Goal: Information Seeking & Learning: Learn about a topic

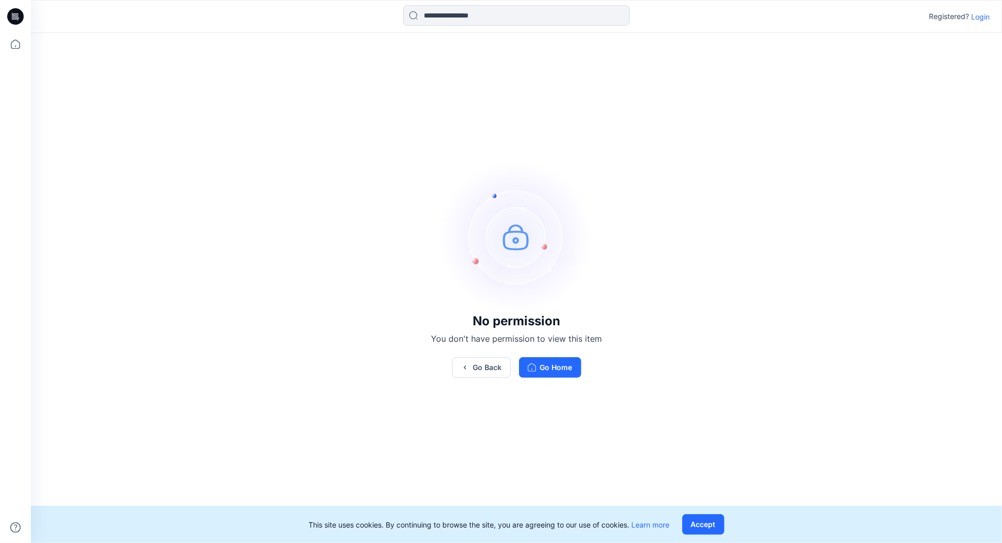
click at [983, 16] on p "Login" at bounding box center [980, 16] width 19 height 11
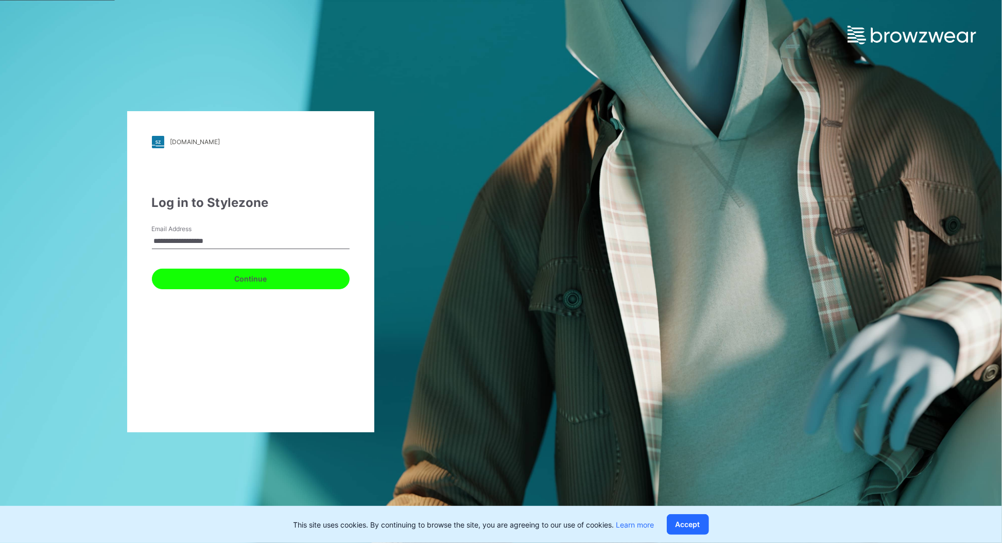
click at [256, 277] on button "Continue" at bounding box center [251, 279] width 198 height 21
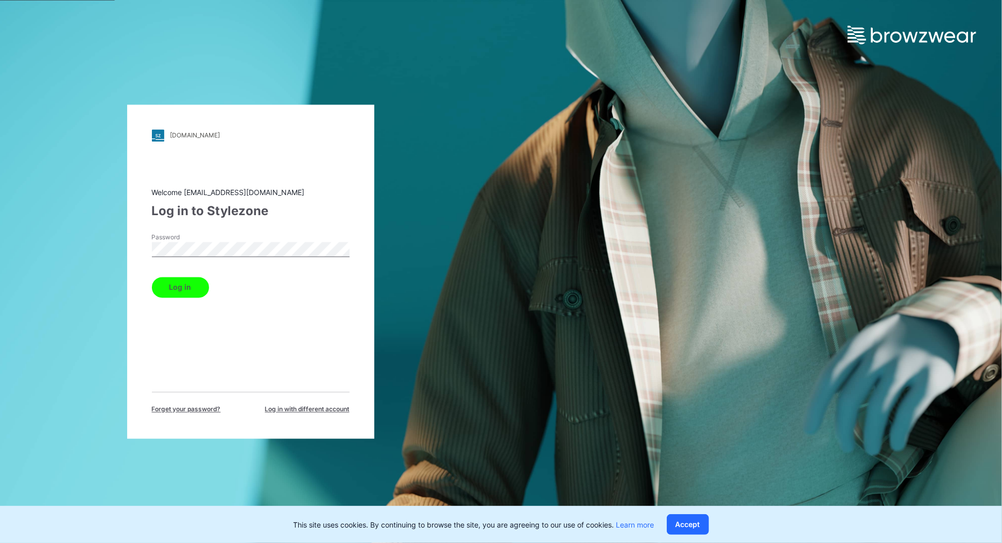
click at [171, 293] on button "Log in" at bounding box center [180, 287] width 57 height 21
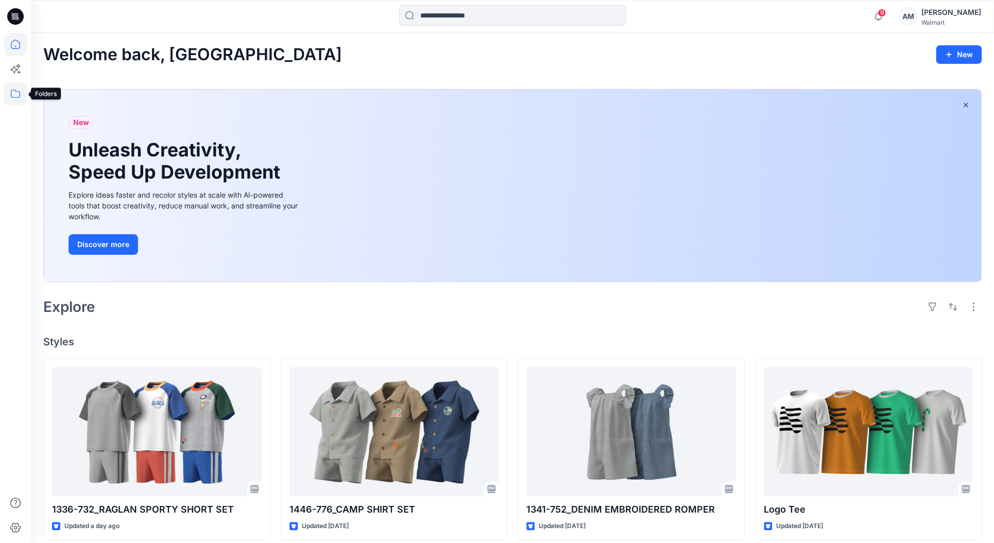
click at [16, 103] on icon at bounding box center [15, 93] width 23 height 23
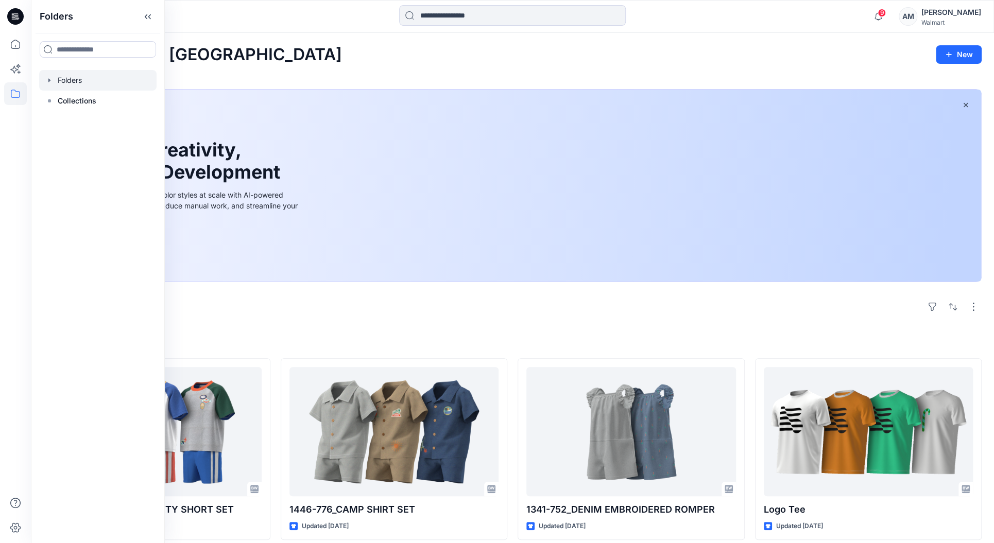
click at [83, 84] on div at bounding box center [97, 80] width 117 height 21
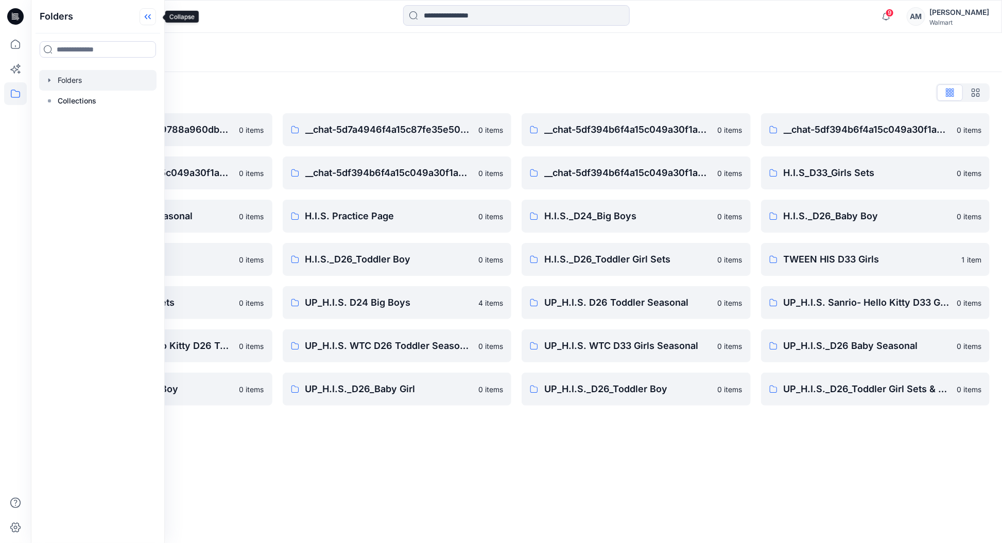
click at [150, 19] on icon at bounding box center [148, 16] width 16 height 17
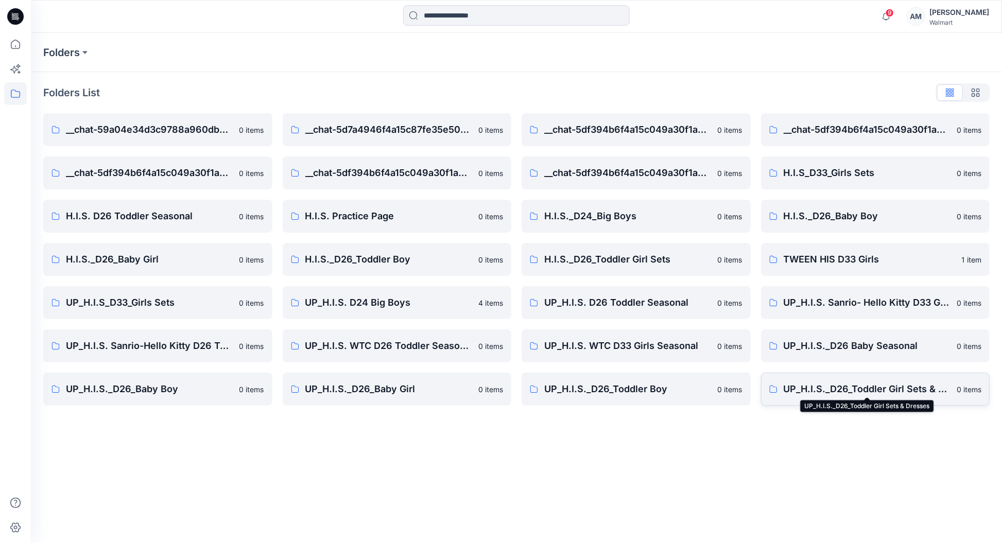
click at [935, 386] on p "UP_H.I.S._D26_Toddler Girl Sets & Dresses" at bounding box center [867, 389] width 167 height 14
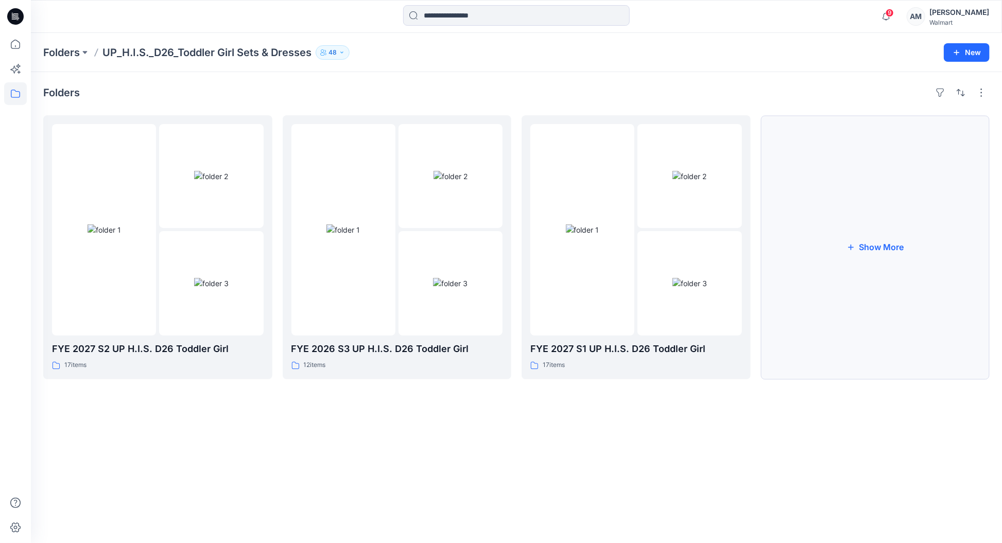
click at [899, 249] on button "Show More" at bounding box center [875, 247] width 229 height 264
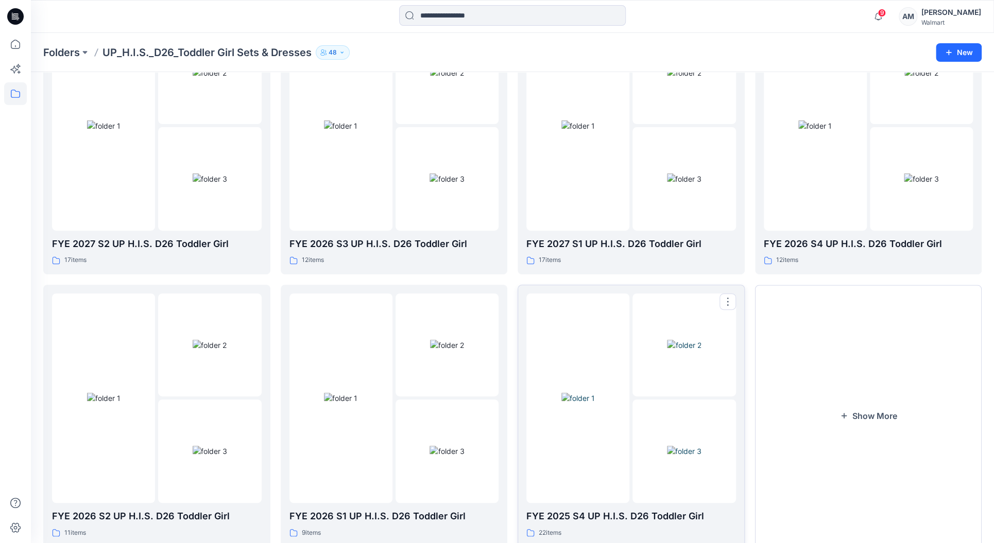
scroll to position [135, 0]
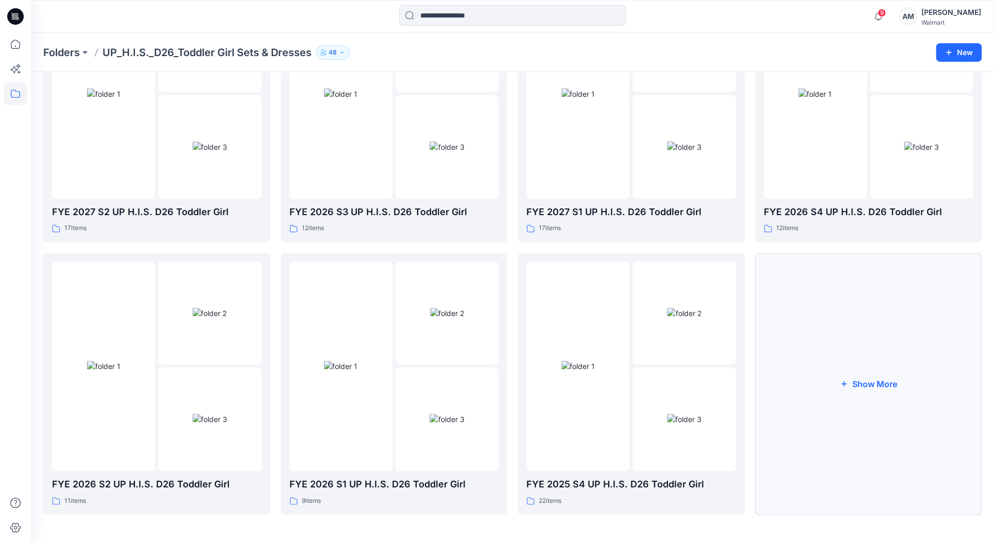
click at [886, 375] on button "Show More" at bounding box center [868, 384] width 227 height 262
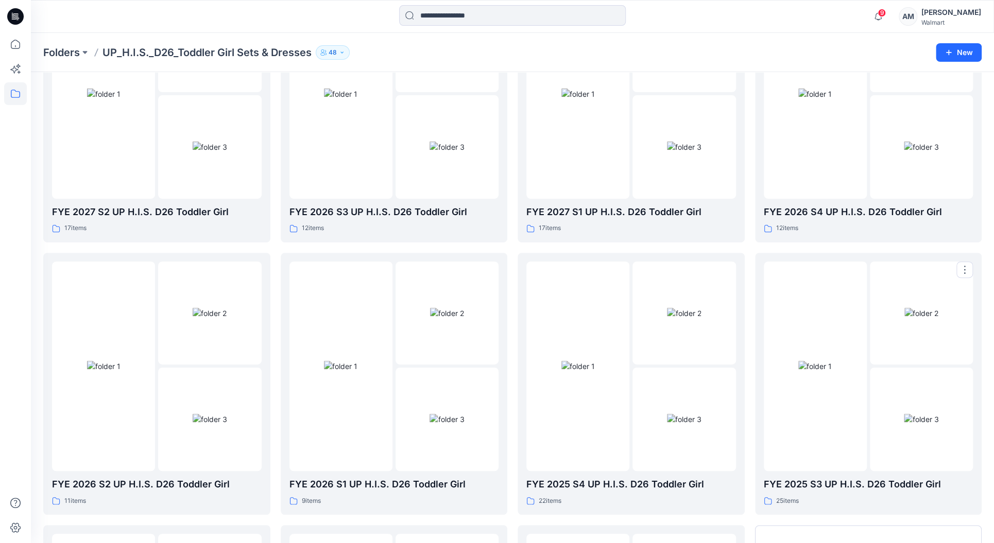
click at [825, 369] on img at bounding box center [814, 366] width 33 height 11
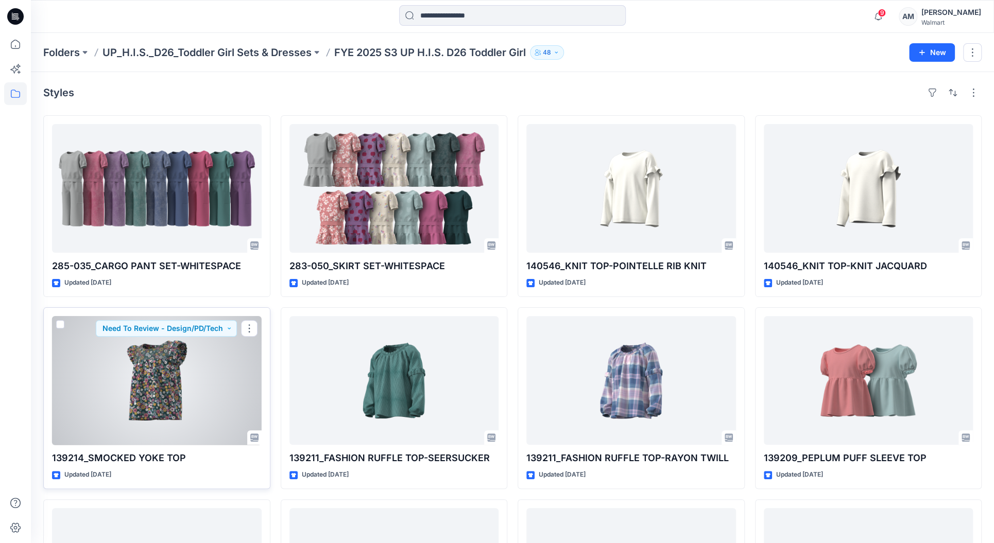
click at [210, 380] on div at bounding box center [157, 380] width 210 height 129
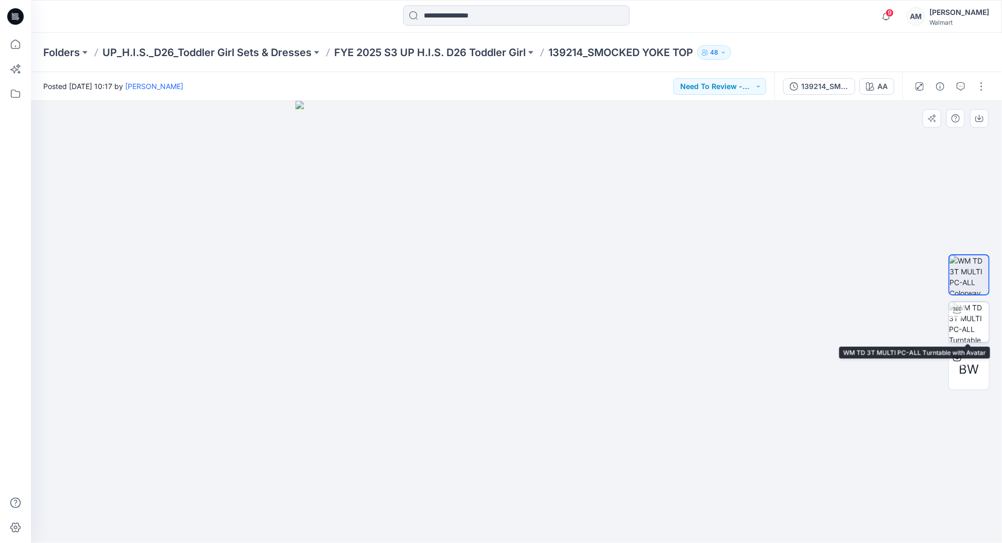
click at [974, 310] on img at bounding box center [969, 322] width 40 height 40
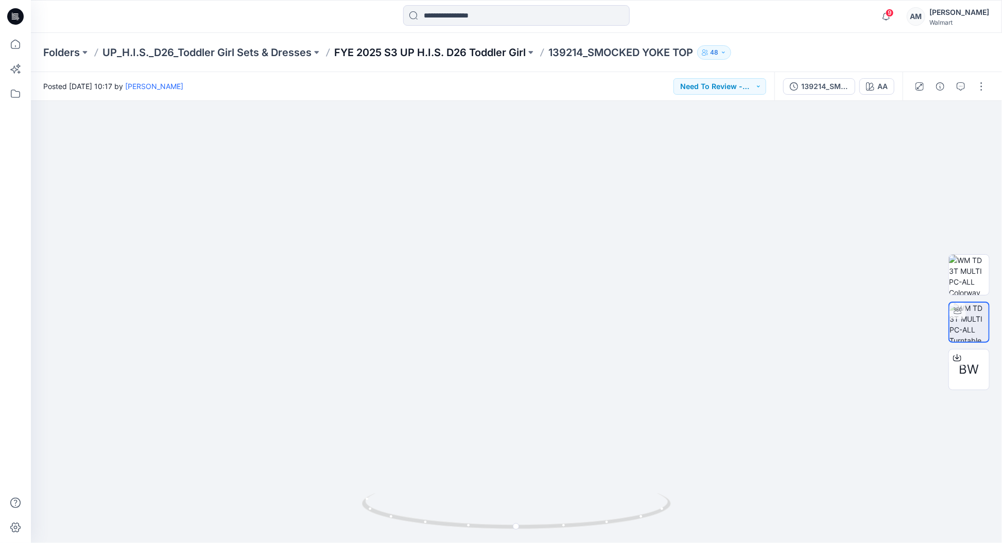
click at [473, 52] on p "FYE 2025 S3 UP H.I.S. D26 Toddler Girl" at bounding box center [430, 52] width 192 height 14
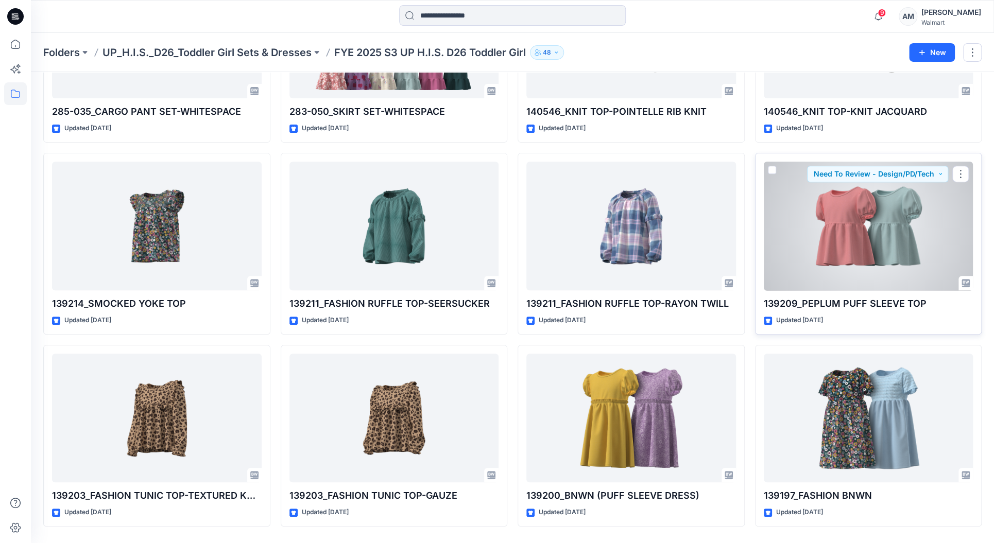
scroll to position [186, 0]
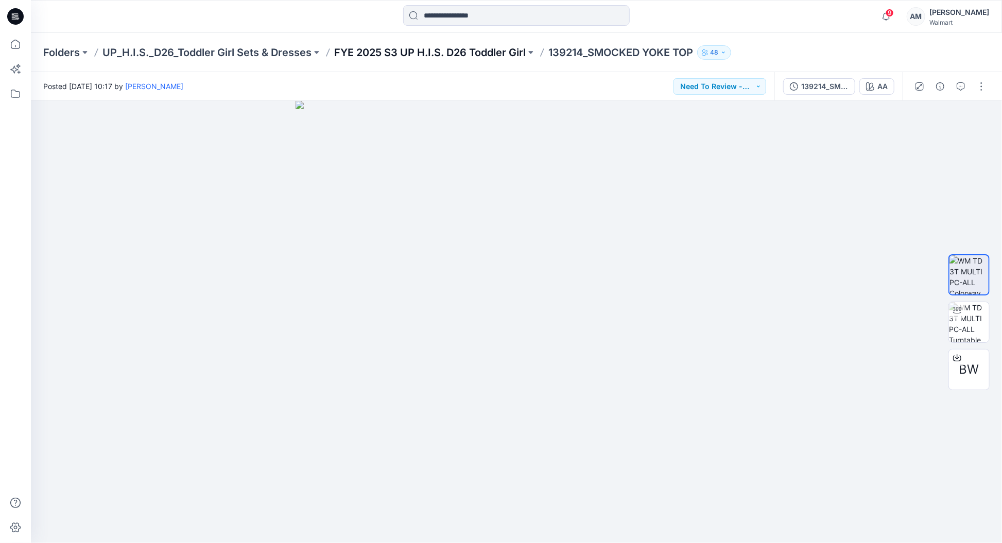
click at [456, 53] on p "FYE 2025 S3 UP H.I.S. D26 Toddler Girl" at bounding box center [430, 52] width 192 height 14
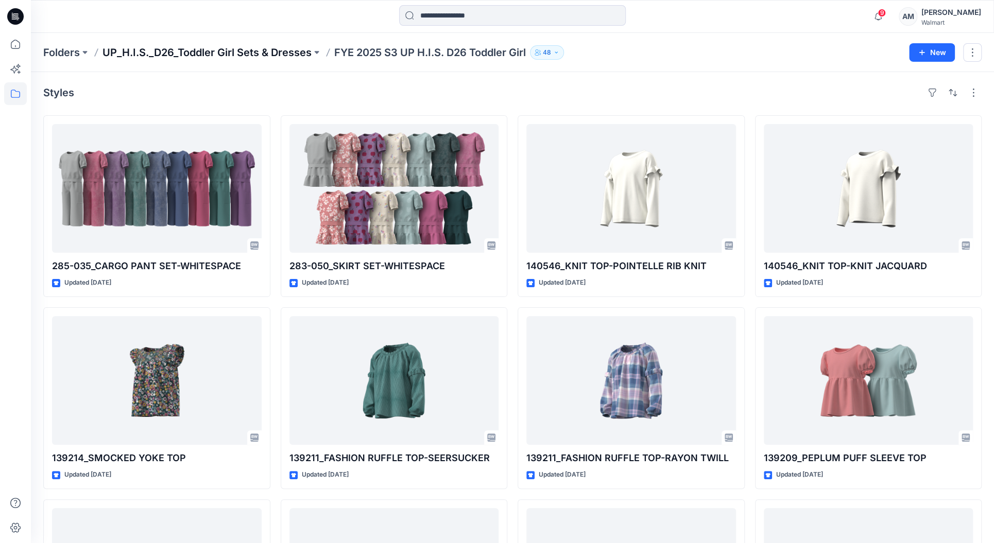
click at [226, 53] on p "UP_H.I.S._D26_Toddler Girl Sets & Dresses" at bounding box center [206, 52] width 209 height 14
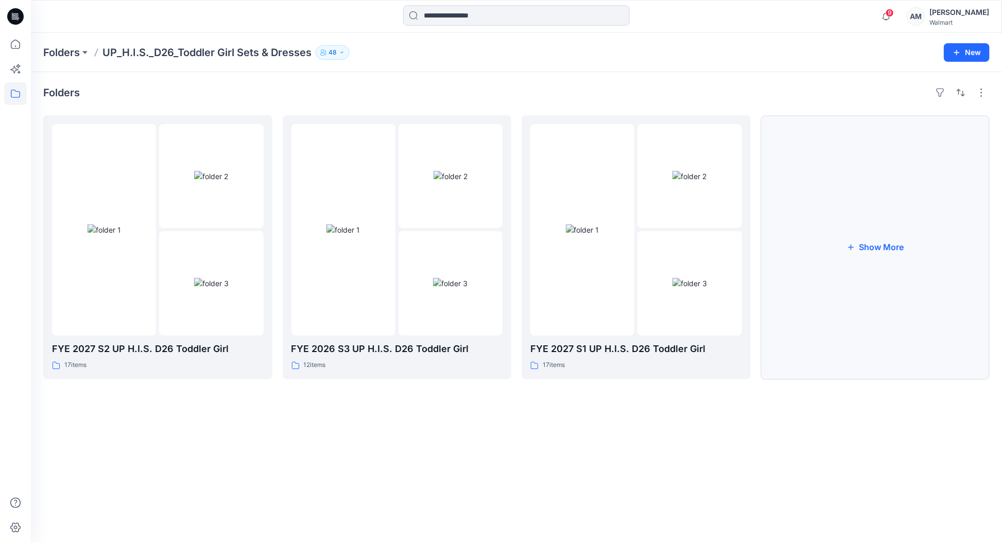
click at [903, 259] on button "Show More" at bounding box center [875, 247] width 229 height 264
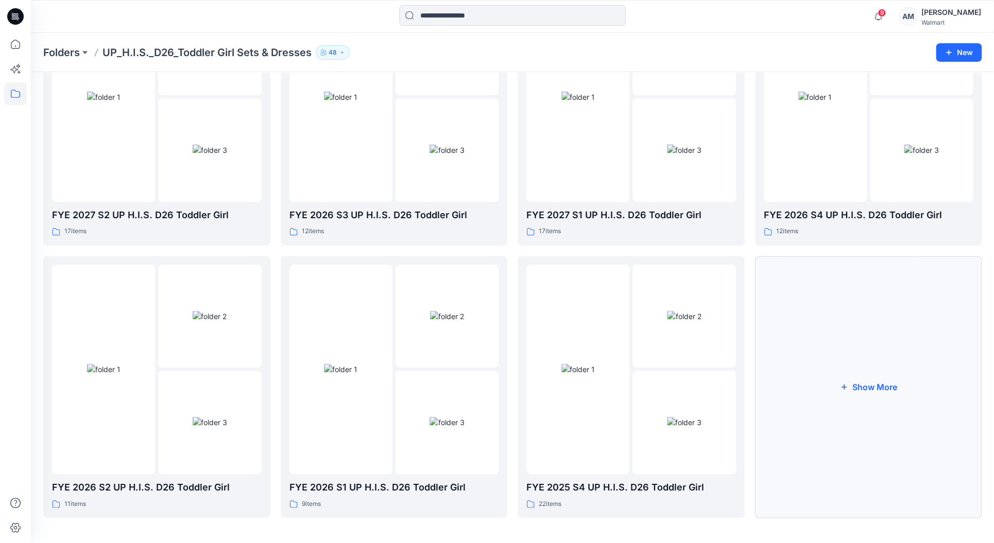
scroll to position [135, 0]
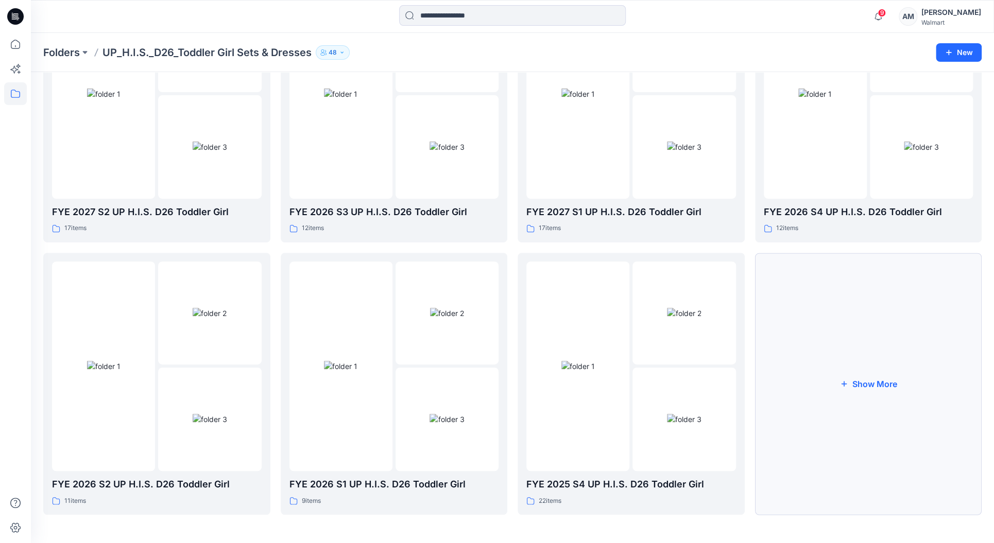
click at [864, 374] on button "Show More" at bounding box center [868, 384] width 227 height 262
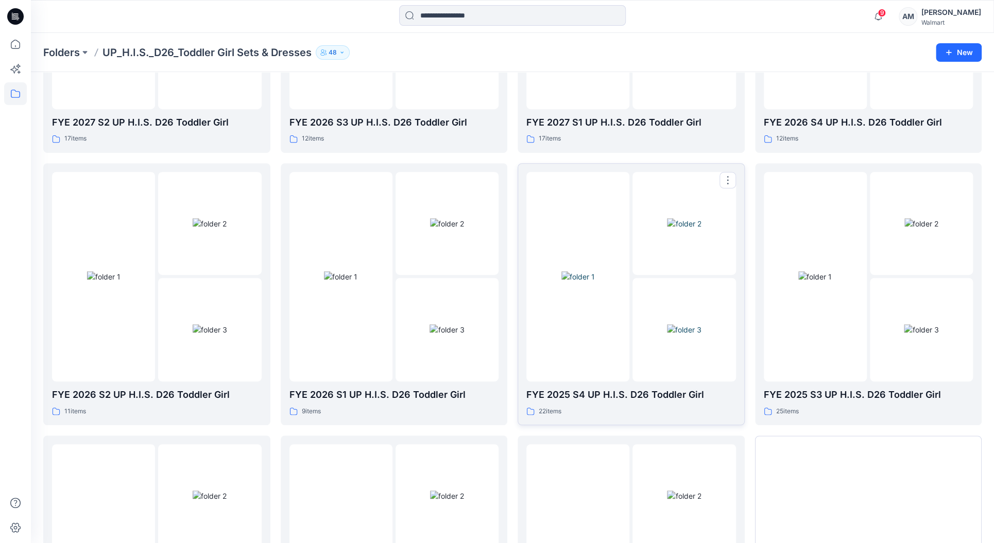
scroll to position [238, 0]
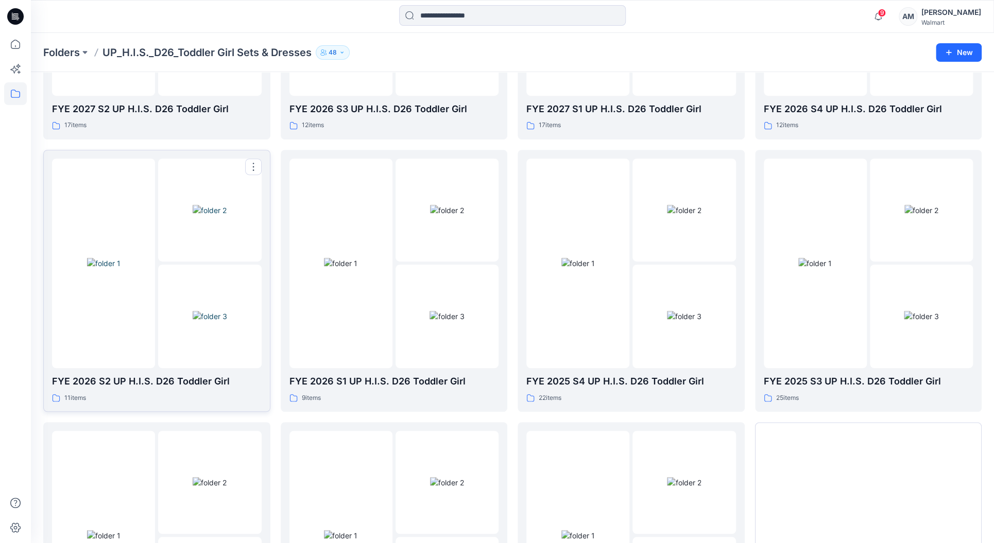
click at [121, 269] on img at bounding box center [103, 263] width 33 height 11
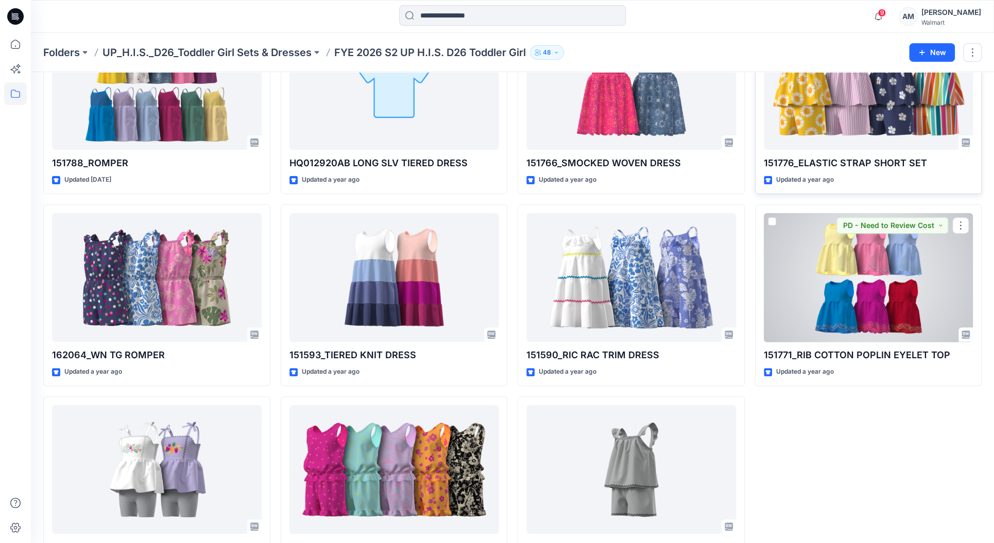
scroll to position [149, 0]
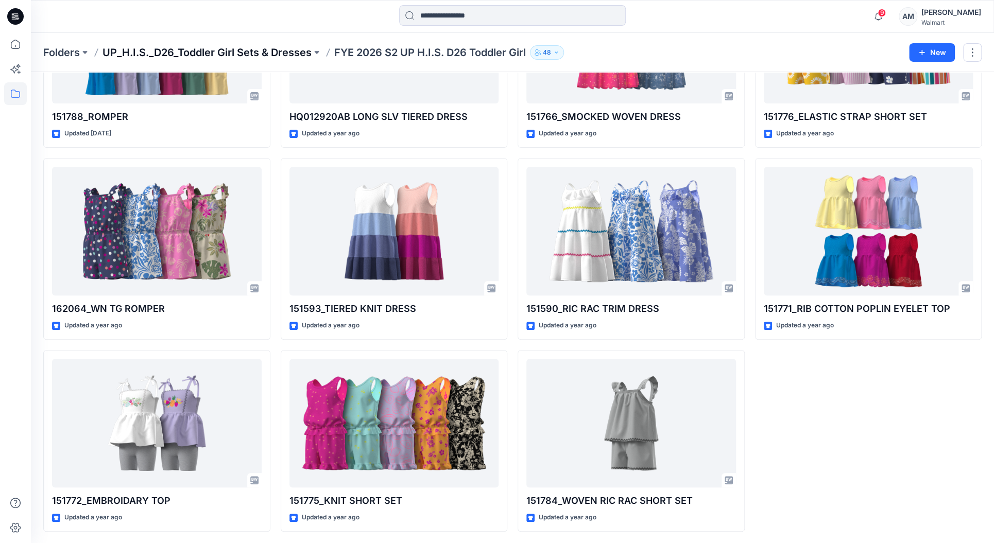
click at [256, 56] on p "UP_H.I.S._D26_Toddler Girl Sets & Dresses" at bounding box center [206, 52] width 209 height 14
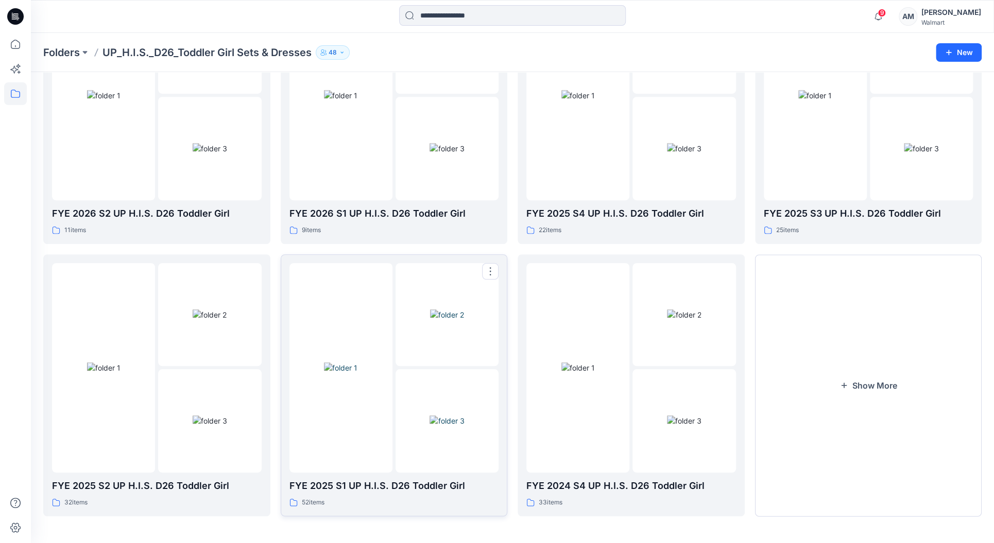
scroll to position [407, 0]
click at [909, 372] on button "Show More" at bounding box center [868, 384] width 227 height 262
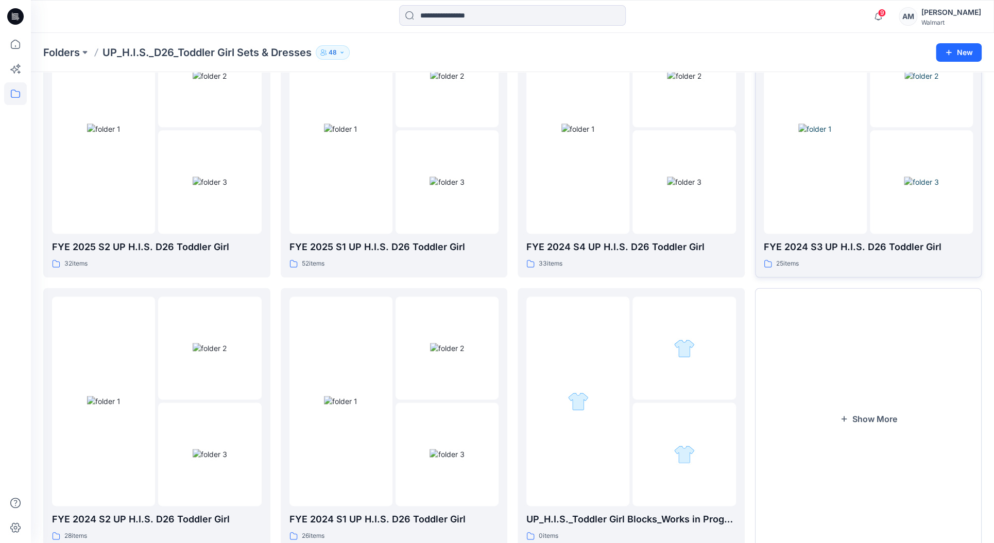
scroll to position [680, 0]
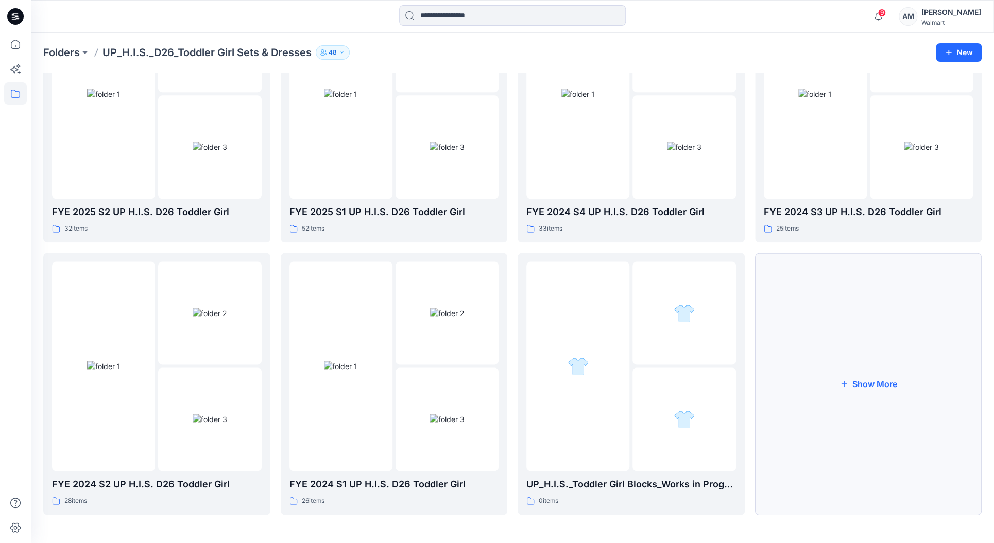
click at [911, 382] on button "Show More" at bounding box center [868, 384] width 227 height 262
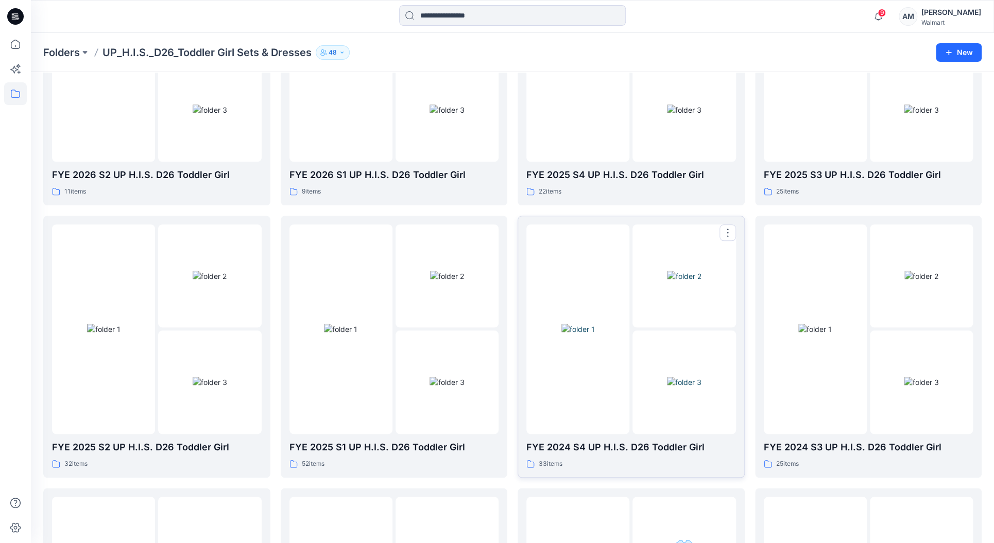
scroll to position [371, 0]
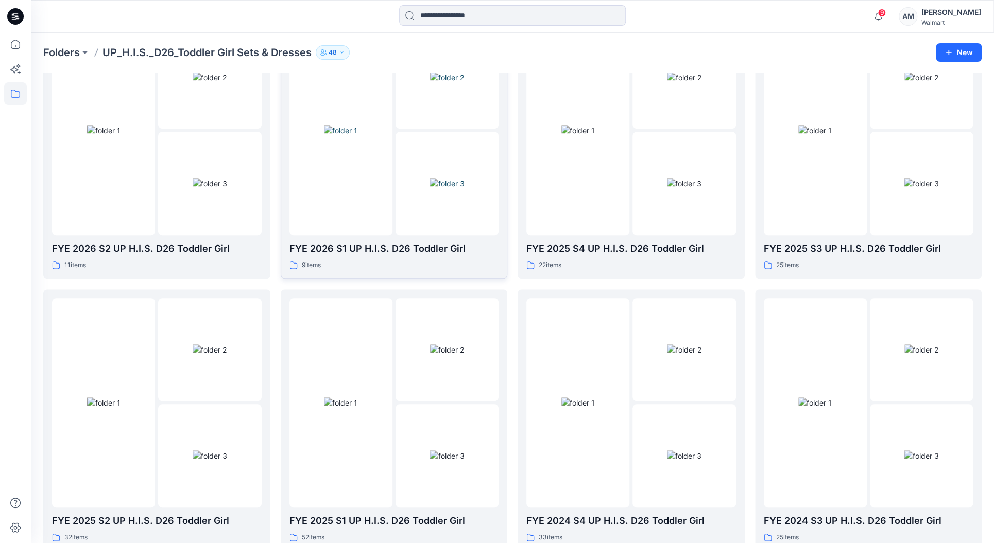
click at [430, 178] on img at bounding box center [447, 183] width 35 height 11
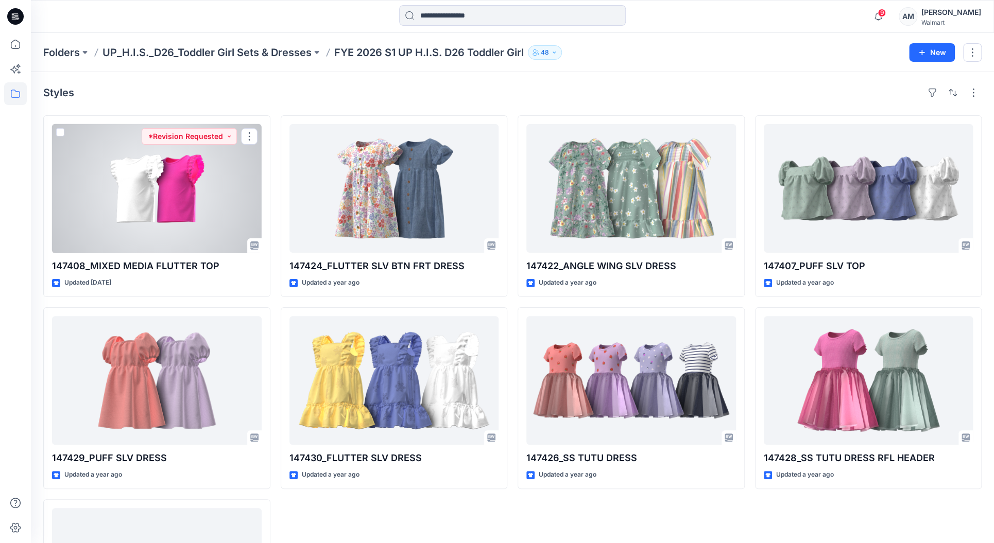
click at [185, 215] on div at bounding box center [157, 188] width 210 height 129
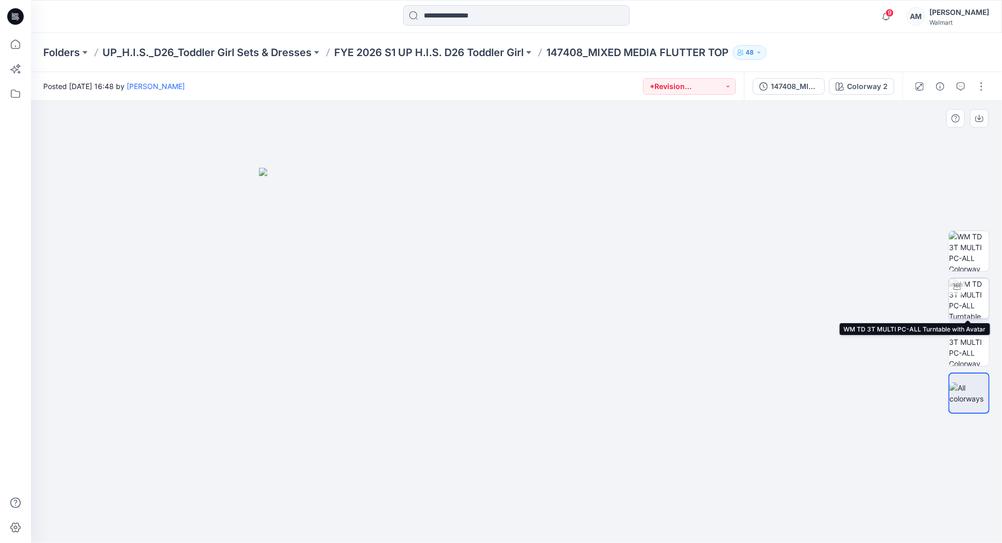
click at [963, 302] on img at bounding box center [969, 299] width 40 height 40
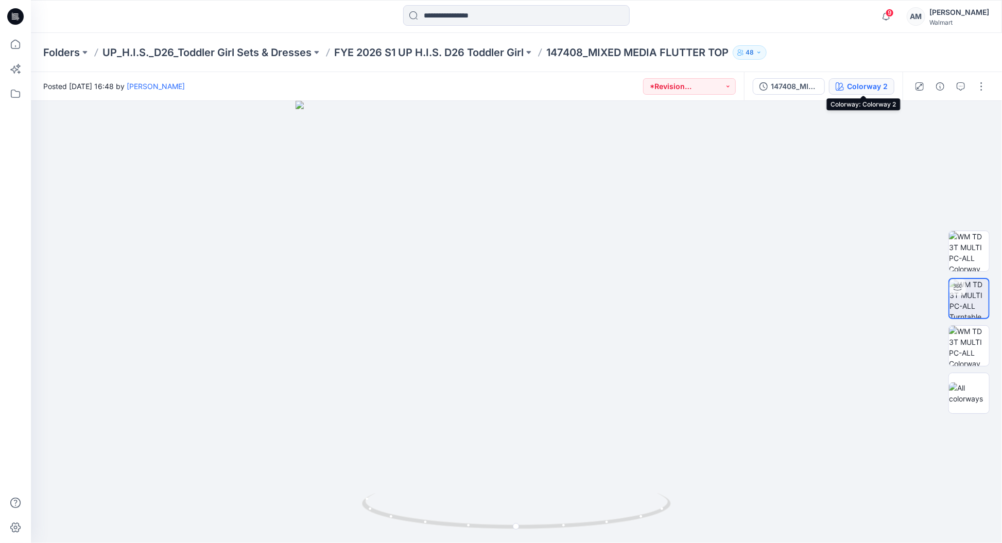
click at [855, 89] on div "Colorway 2" at bounding box center [867, 86] width 41 height 11
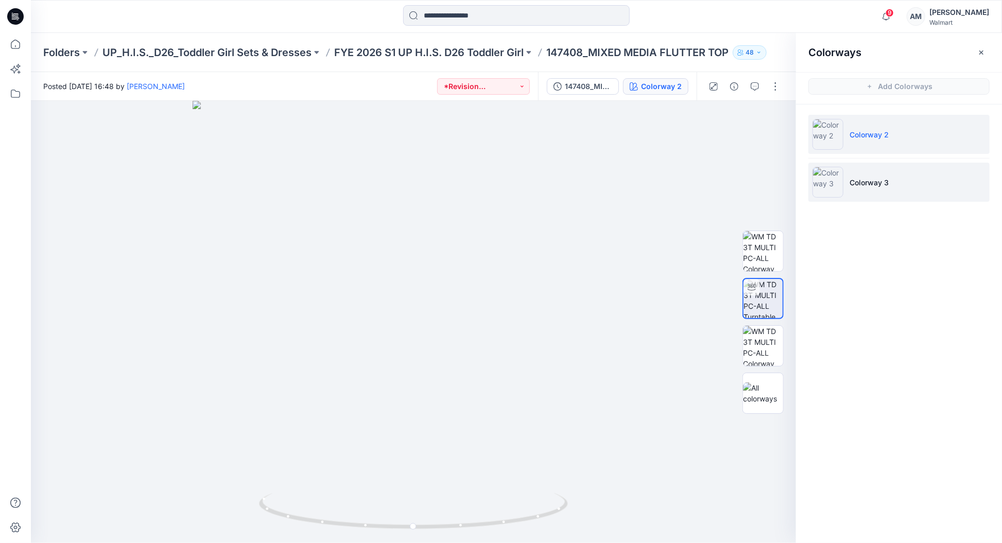
click at [834, 183] on img at bounding box center [828, 182] width 31 height 31
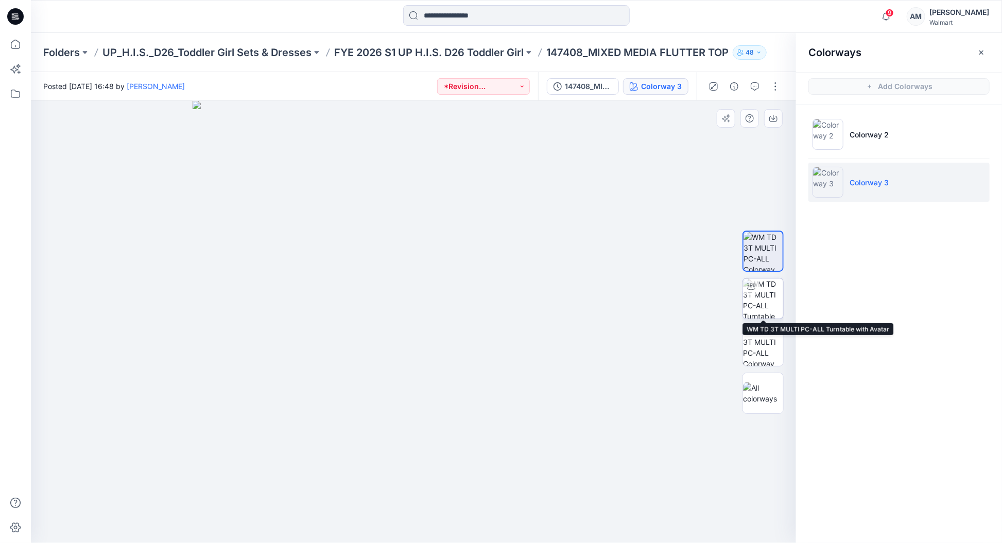
click at [770, 302] on img at bounding box center [763, 299] width 40 height 40
